Goal: Task Accomplishment & Management: Manage account settings

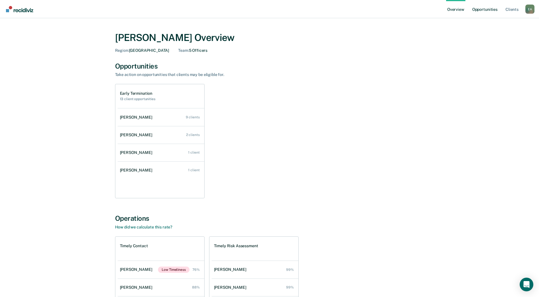
click at [483, 7] on link "Opportunities" at bounding box center [486, 9] width 28 height 18
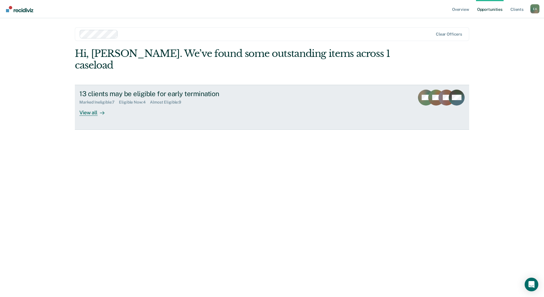
click at [91, 105] on div "View all" at bounding box center [95, 110] width 32 height 11
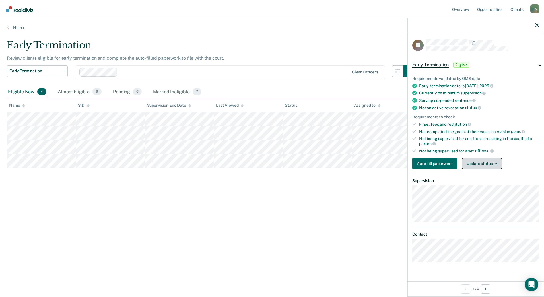
click at [478, 161] on button "Update status" at bounding box center [482, 163] width 40 height 11
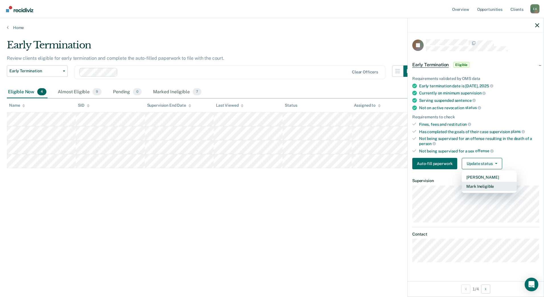
click at [480, 189] on button "Mark Ineligible" at bounding box center [489, 186] width 55 height 9
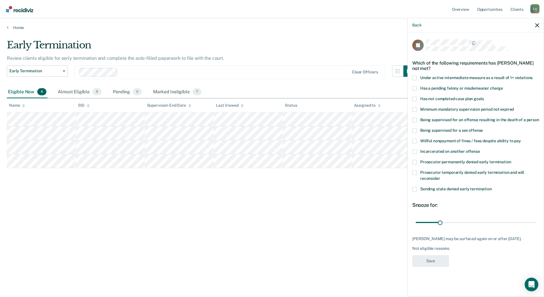
click at [415, 162] on span at bounding box center [414, 162] width 5 height 5
click at [511, 160] on input "Prosecutor permanently denied early termination" at bounding box center [511, 160] width 0 height 0
click at [429, 263] on button "Save" at bounding box center [430, 261] width 37 height 12
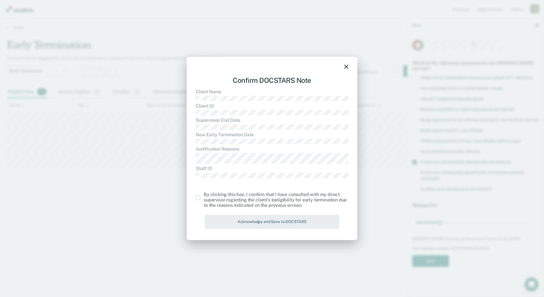
click at [197, 197] on span at bounding box center [198, 197] width 5 height 5
click at [204, 195] on input "checkbox" at bounding box center [204, 195] width 0 height 0
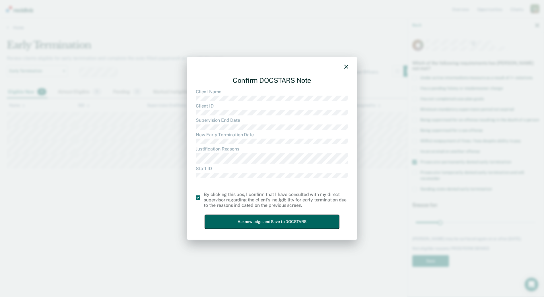
click at [231, 226] on button "Acknowledge and Save to DOCSTARS" at bounding box center [272, 222] width 134 height 14
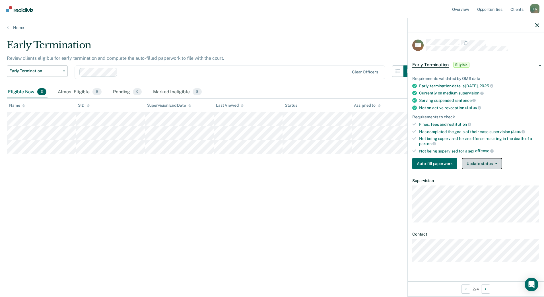
click at [485, 167] on button "Update status" at bounding box center [482, 163] width 40 height 11
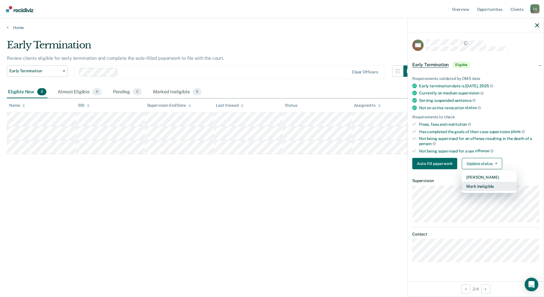
click at [482, 186] on button "Mark Ineligible" at bounding box center [489, 186] width 55 height 9
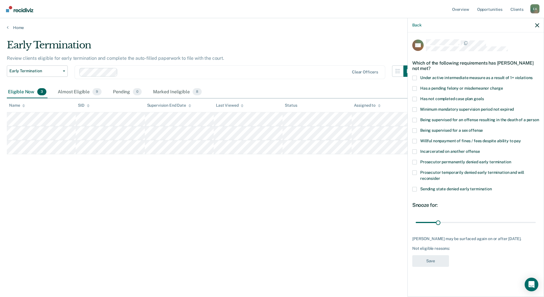
click at [415, 87] on span at bounding box center [414, 88] width 5 height 5
click at [503, 86] on input "Has a pending felony or misdemeanor charge" at bounding box center [503, 86] width 0 height 0
drag, startPoint x: 436, startPoint y: 220, endPoint x: 479, endPoint y: 222, distance: 43.2
type input "90"
click at [479, 222] on input "range" at bounding box center [475, 222] width 120 height 10
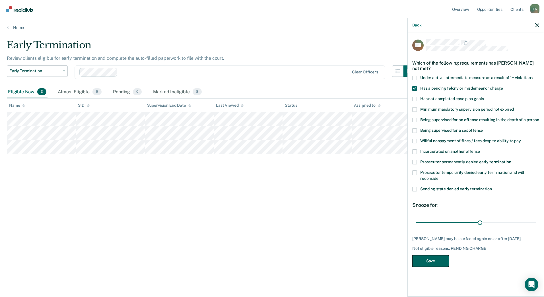
click at [417, 261] on button "Save" at bounding box center [430, 261] width 37 height 12
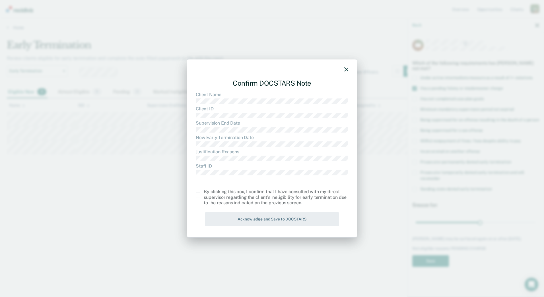
click at [198, 195] on span at bounding box center [198, 195] width 5 height 5
click at [204, 193] on input "checkbox" at bounding box center [204, 193] width 0 height 0
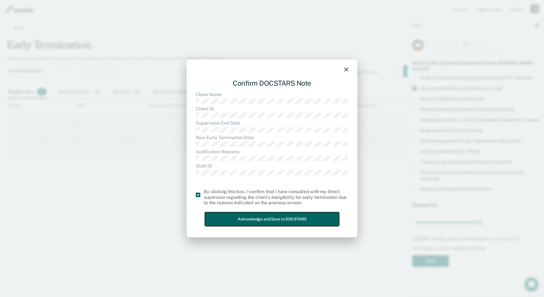
click at [225, 223] on button "Acknowledge and Save to DOCSTARS" at bounding box center [272, 219] width 134 height 14
